Goal: Task Accomplishment & Management: Manage account settings

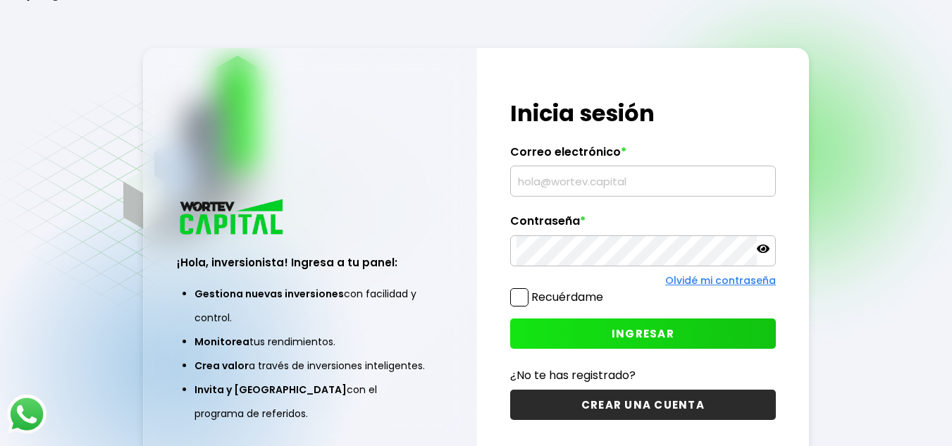
click at [586, 184] on input "text" at bounding box center [643, 181] width 254 height 30
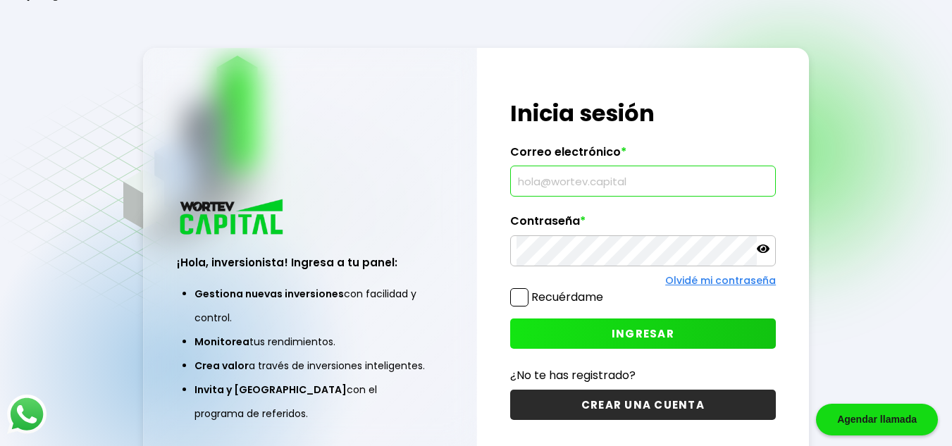
click at [581, 182] on input "text" at bounding box center [643, 181] width 254 height 30
type input "[EMAIL_ADDRESS][DOMAIN_NAME]"
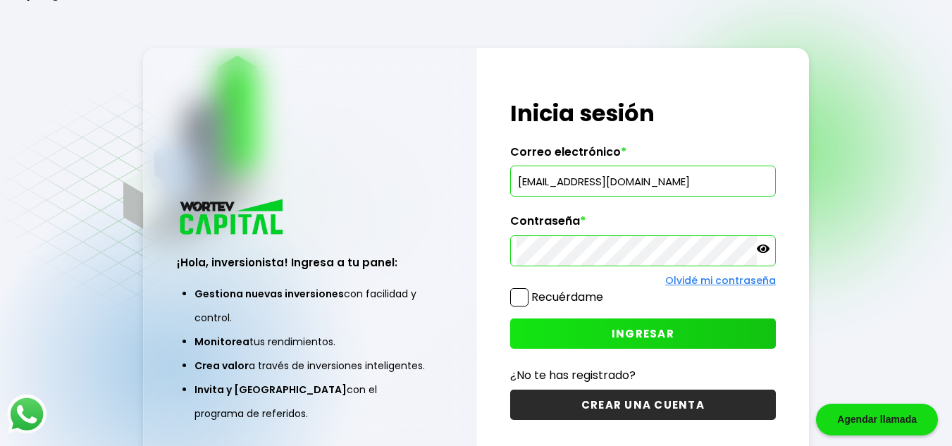
click at [767, 247] on icon at bounding box center [763, 248] width 13 height 8
click at [599, 328] on button "INGRESAR" at bounding box center [643, 333] width 266 height 30
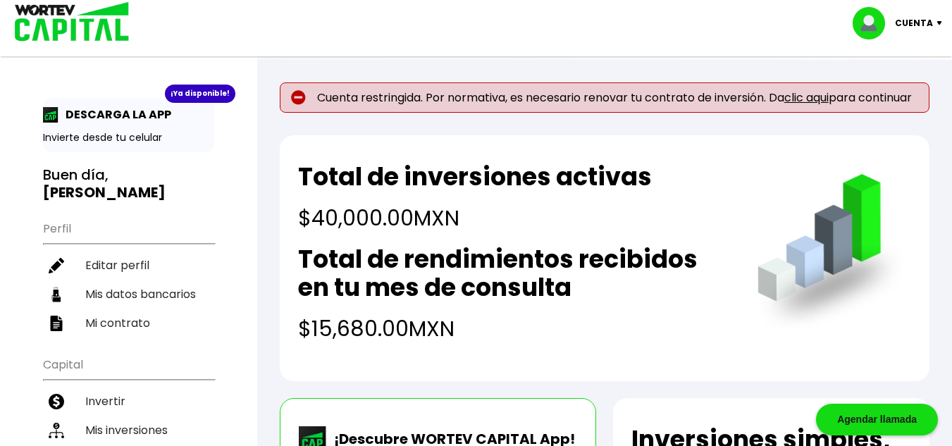
scroll to position [151, 0]
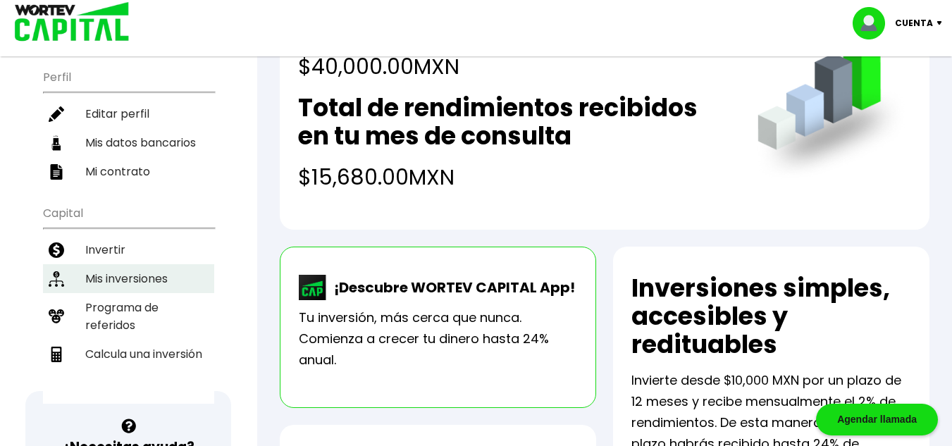
click at [171, 264] on li "Mis inversiones" at bounding box center [128, 278] width 171 height 29
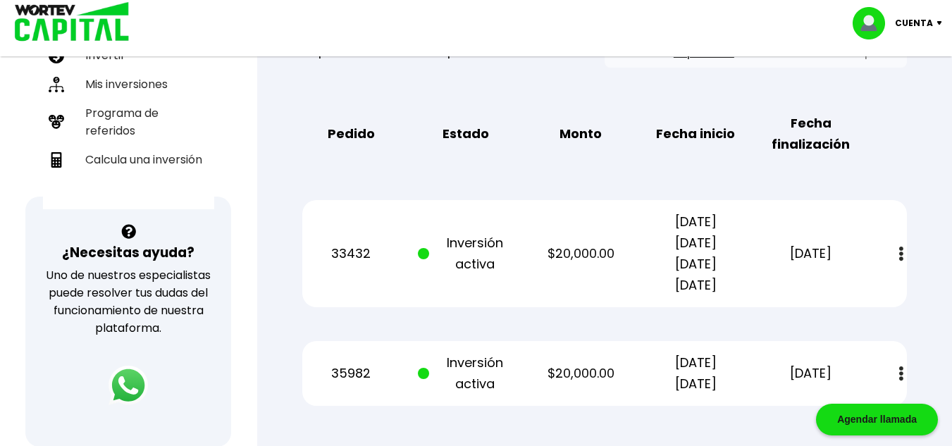
scroll to position [349, 0]
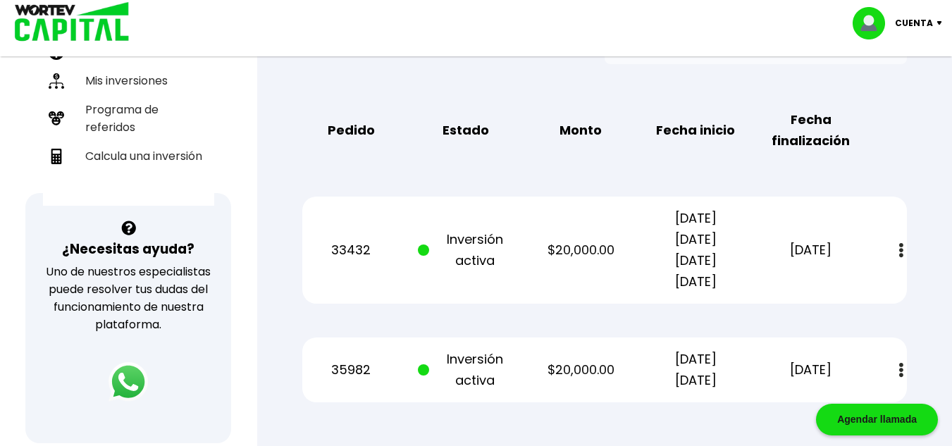
click at [902, 253] on img at bounding box center [901, 250] width 4 height 15
click at [869, 285] on img at bounding box center [867, 288] width 11 height 13
click at [903, 366] on img at bounding box center [901, 370] width 4 height 15
click at [798, 402] on link "Estado de cuenta" at bounding box center [804, 409] width 99 height 18
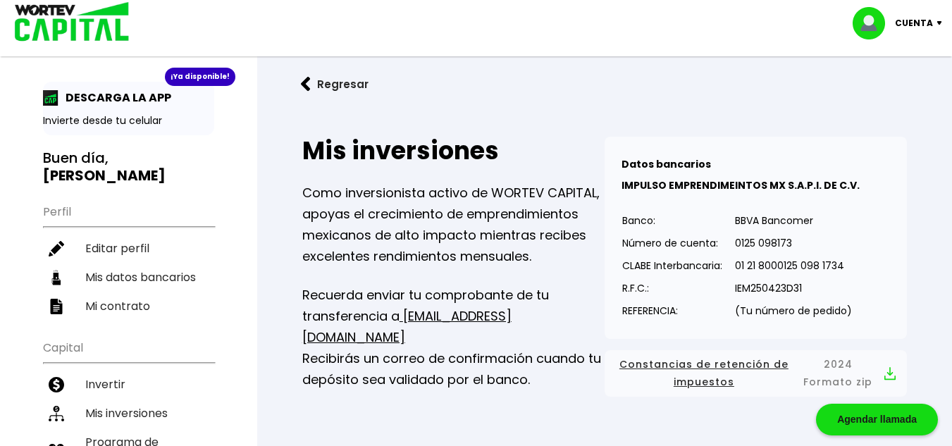
scroll to position [10, 0]
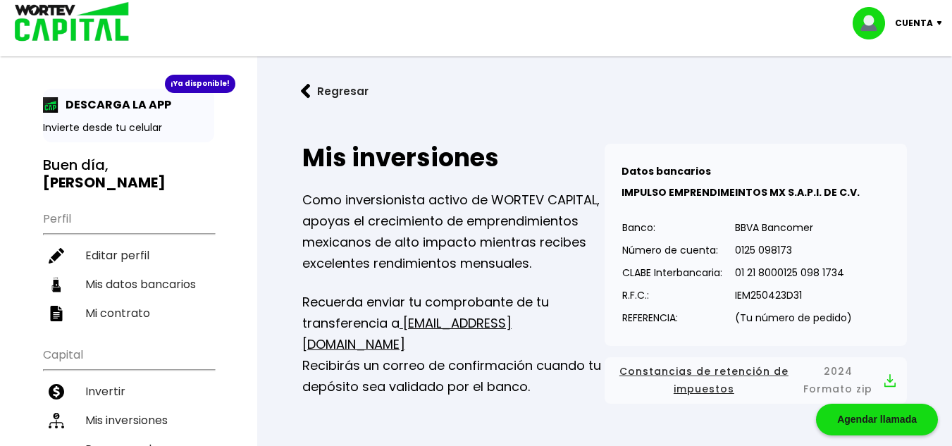
click at [75, 21] on img at bounding box center [67, 23] width 135 height 46
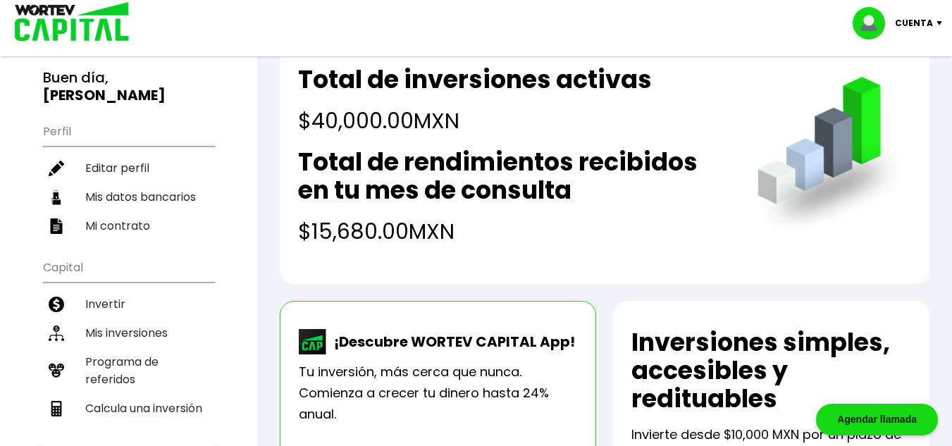
scroll to position [112, 0]
